Goal: Information Seeking & Learning: Understand process/instructions

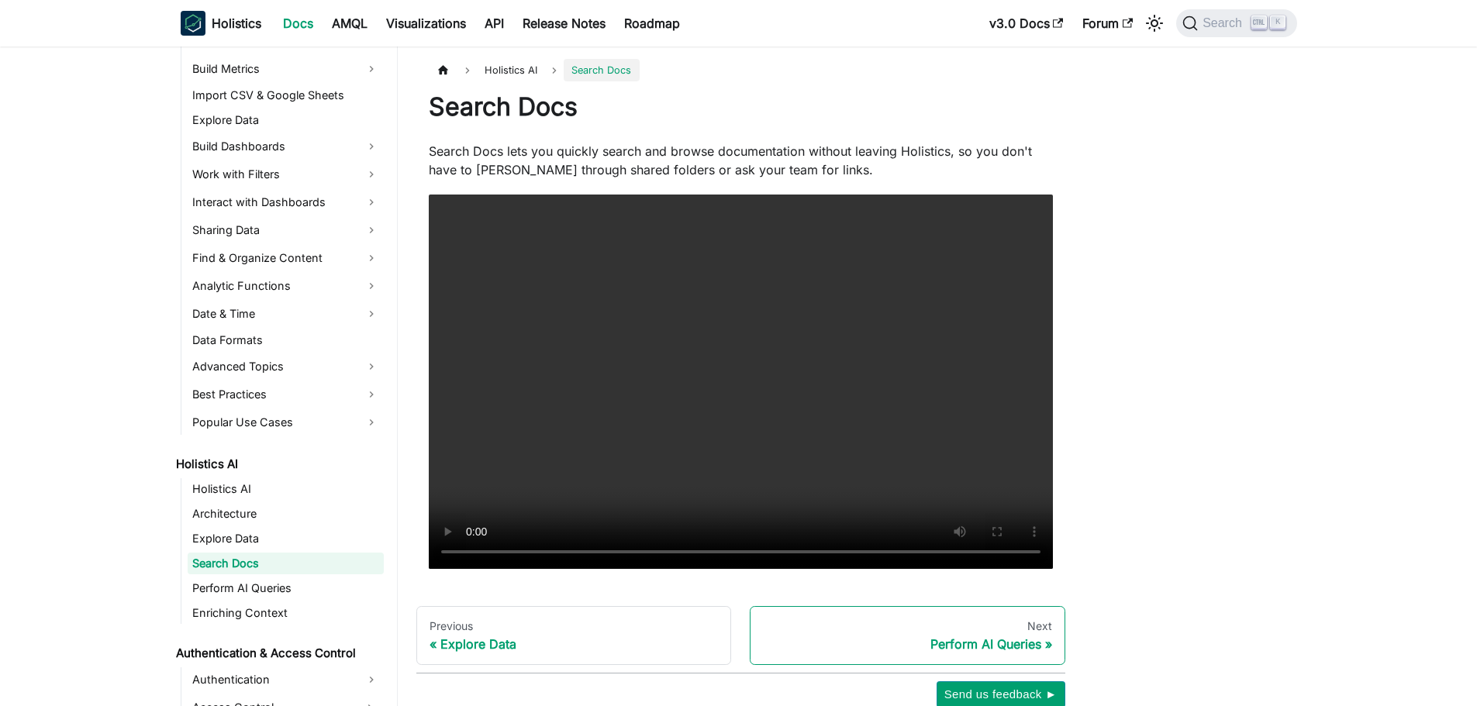
click at [1013, 637] on div "Perform AI Queries" at bounding box center [907, 644] width 289 height 16
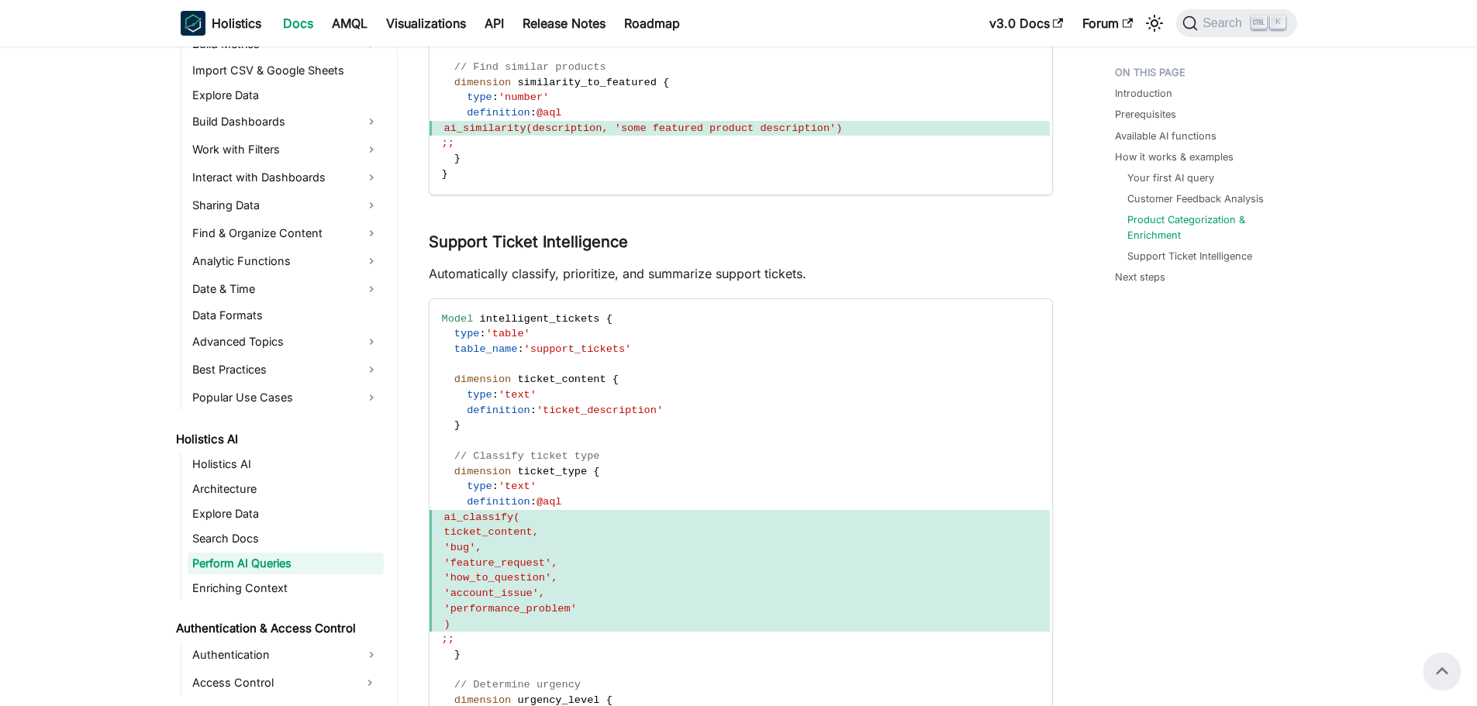
scroll to position [3168, 0]
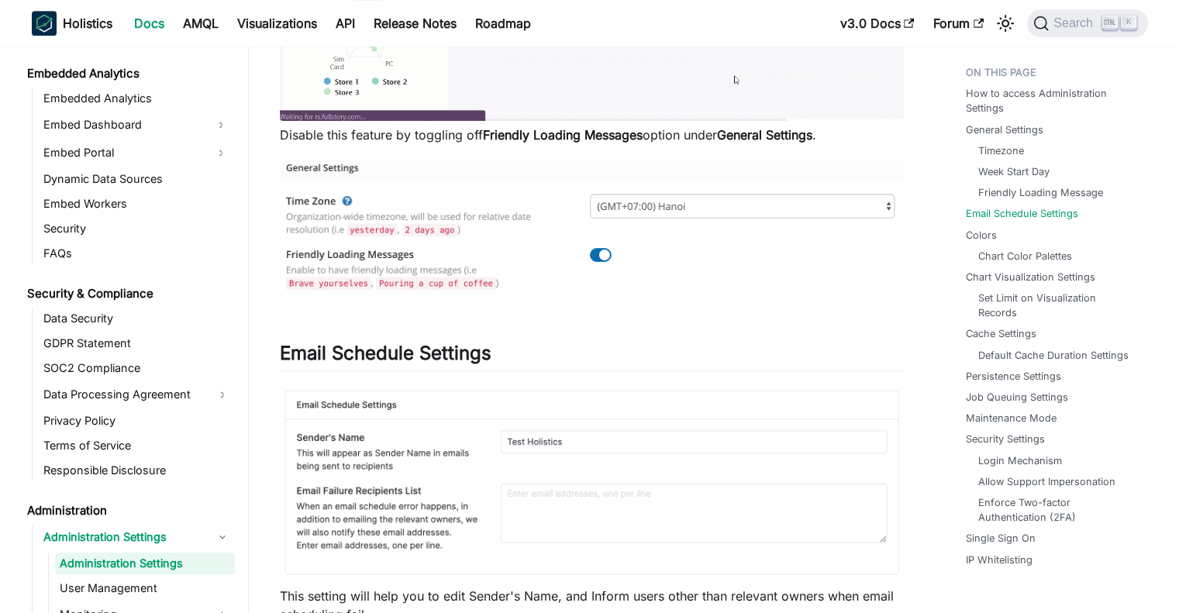
scroll to position [1155, 0]
